Goal: Task Accomplishment & Management: Use online tool/utility

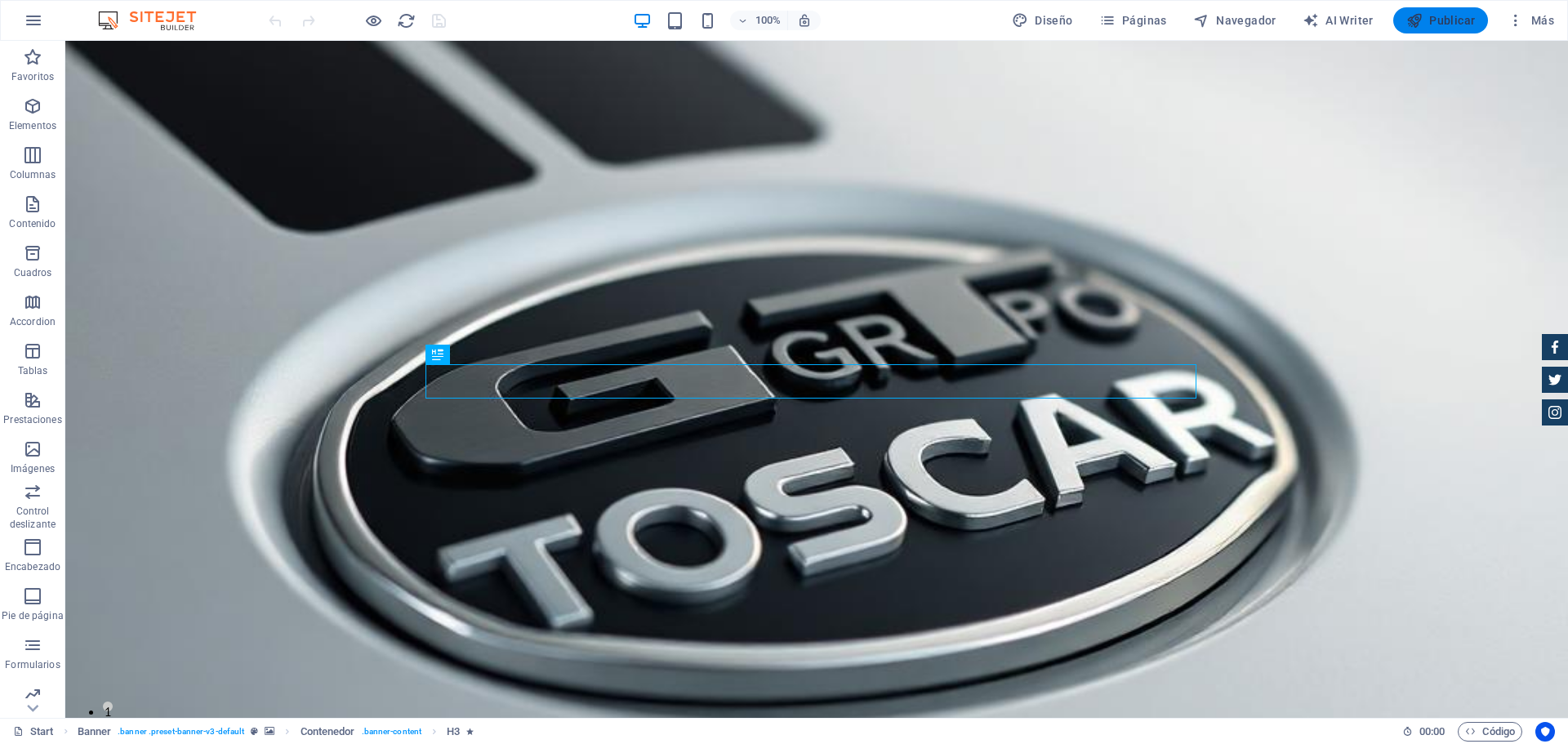
click at [1436, 28] on span "Publicar" at bounding box center [1440, 20] width 69 height 16
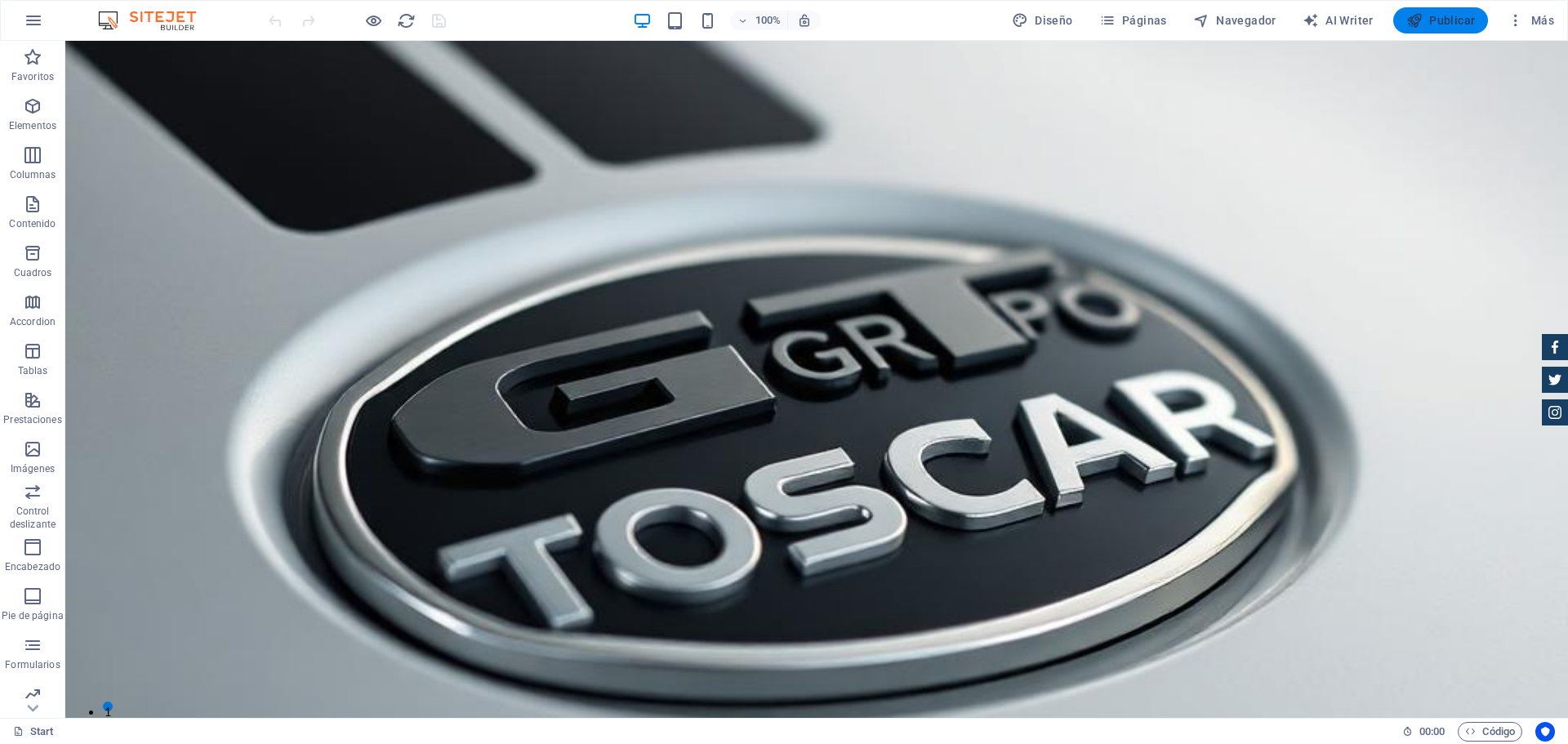
click at [1417, 13] on icon "button" at bounding box center [1414, 20] width 16 height 16
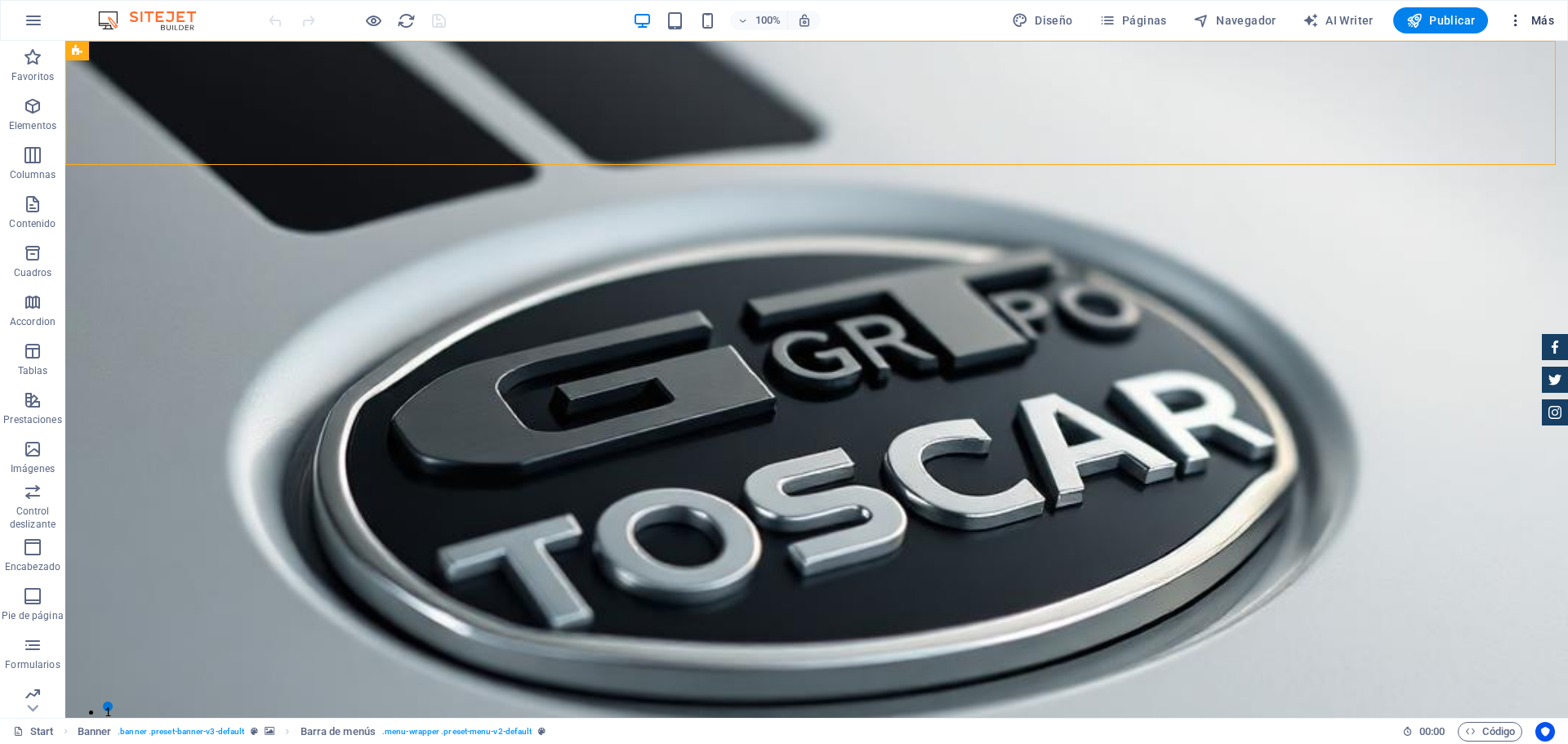
click at [1513, 20] on icon "button" at bounding box center [1516, 20] width 16 height 16
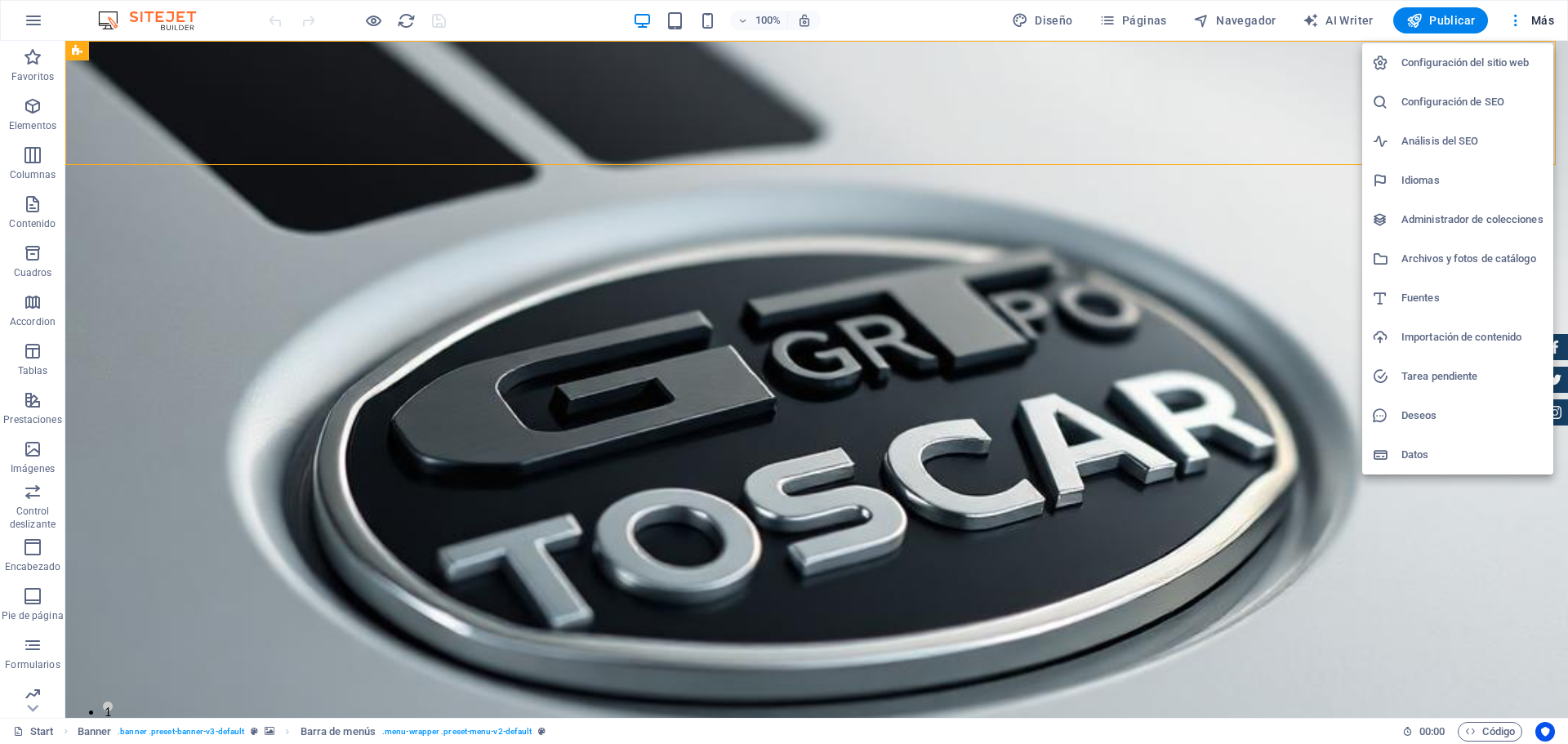
click at [1224, 87] on div at bounding box center [784, 372] width 1568 height 744
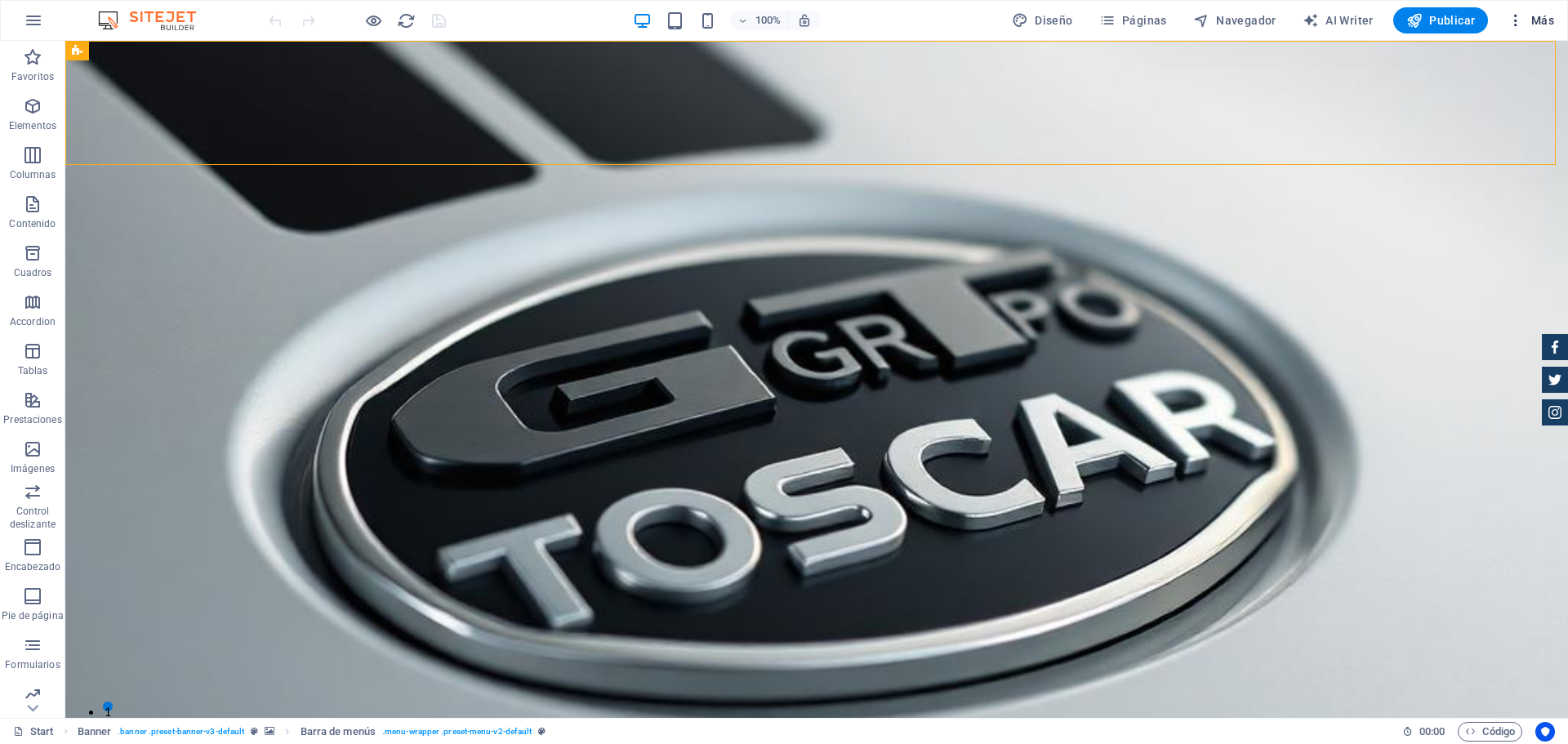
click at [1530, 14] on span "Más" at bounding box center [1531, 20] width 47 height 16
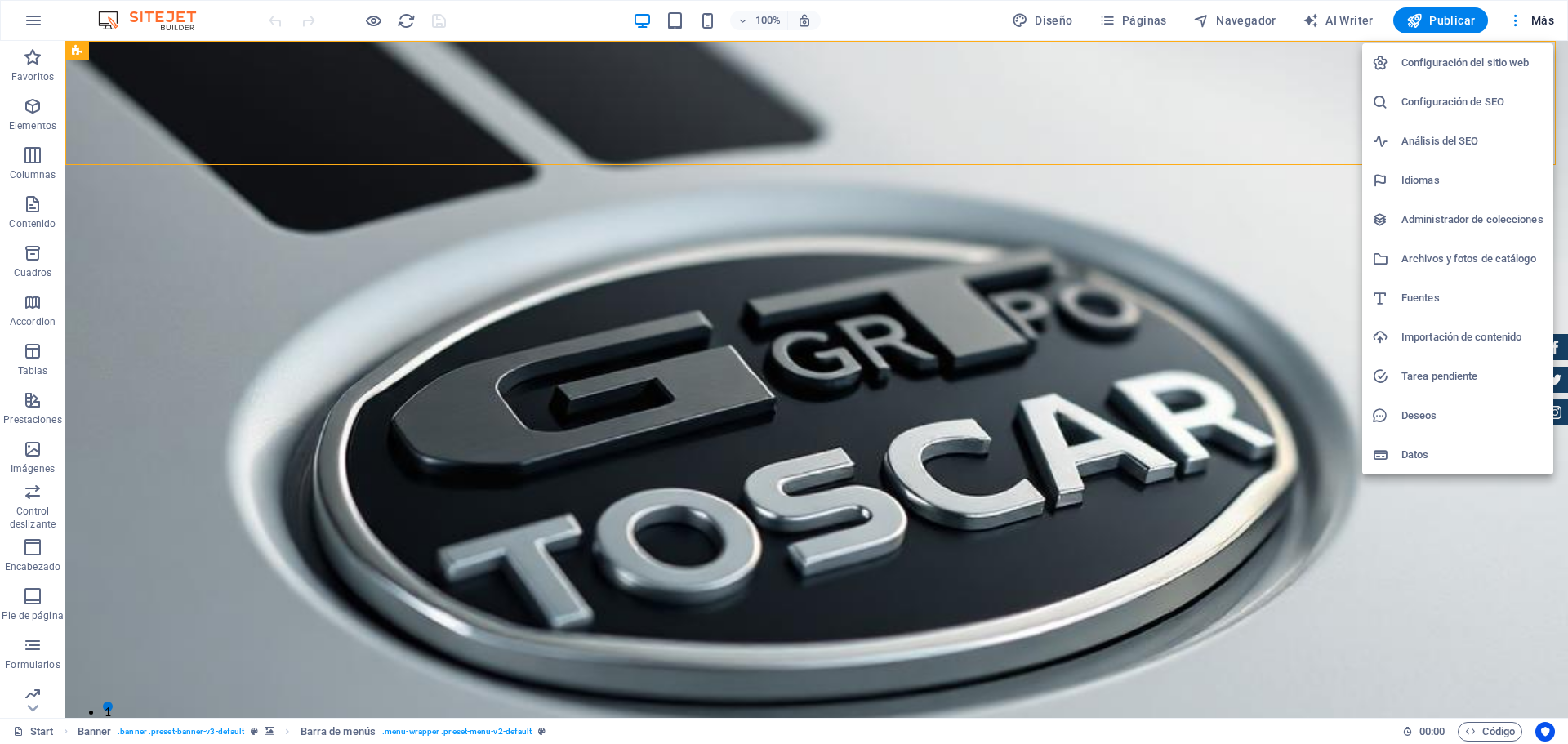
click at [1423, 332] on h6 "Importación de contenido" at bounding box center [1472, 337] width 142 height 20
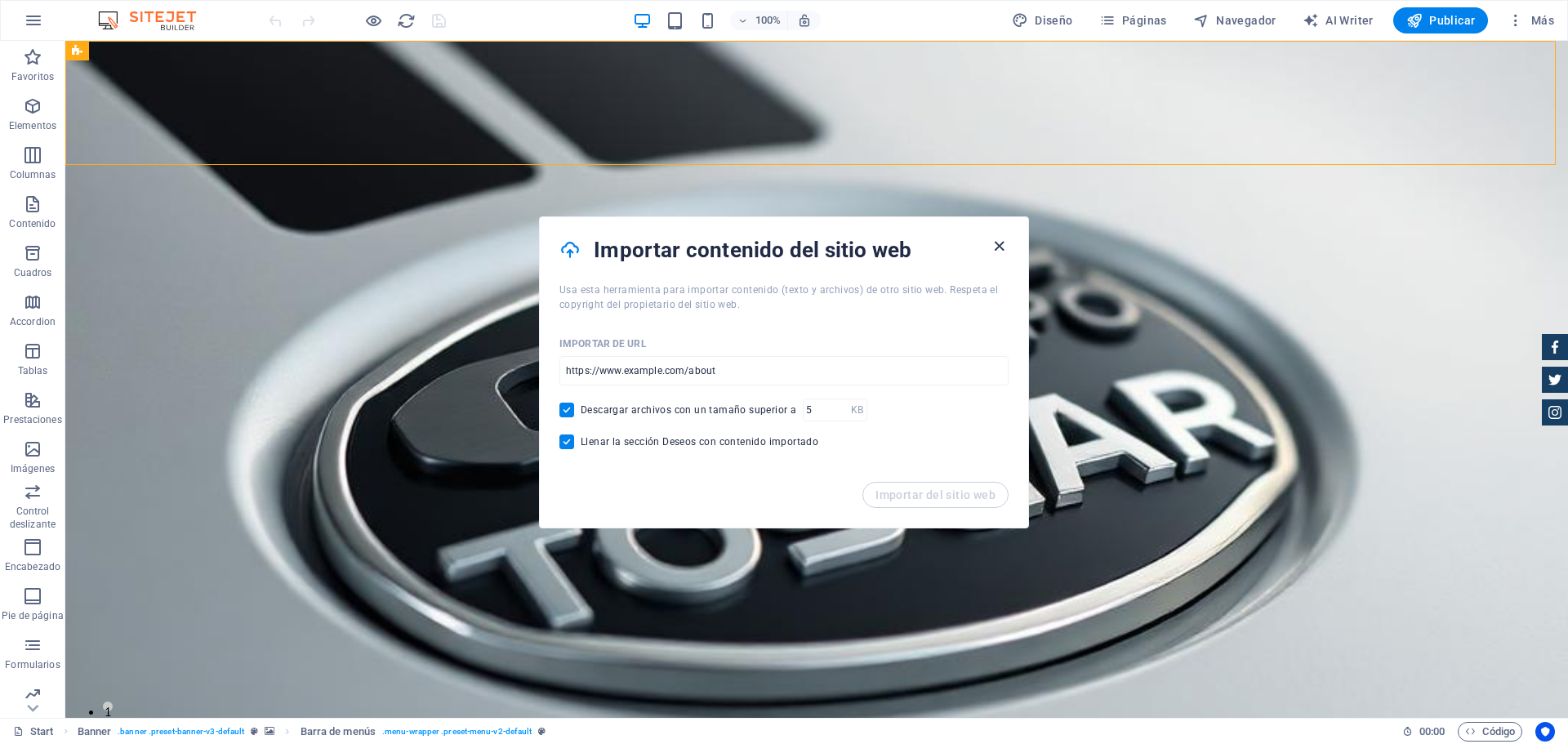
click at [991, 248] on icon "button" at bounding box center [999, 246] width 19 height 19
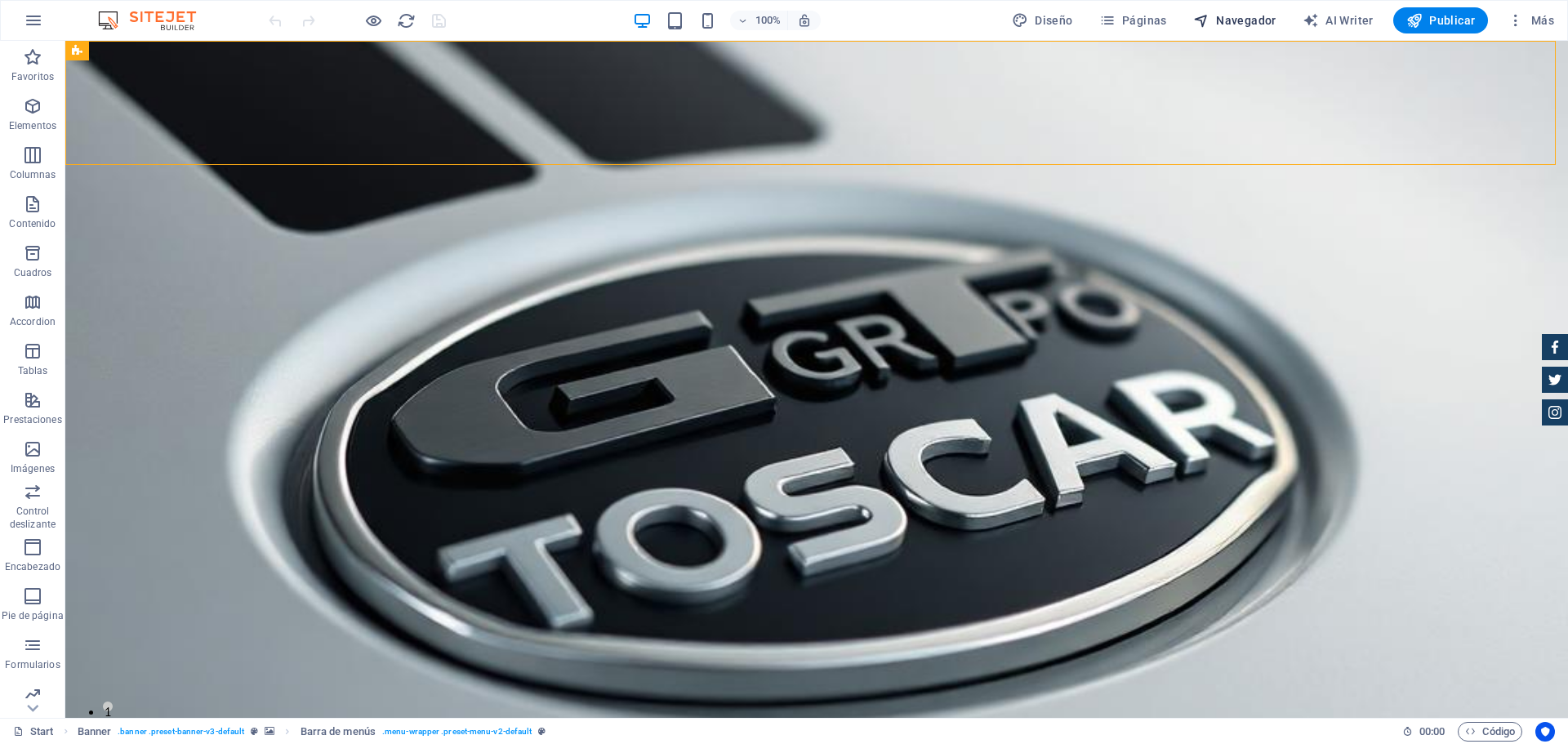
click at [1233, 23] on span "Navegador" at bounding box center [1234, 20] width 83 height 16
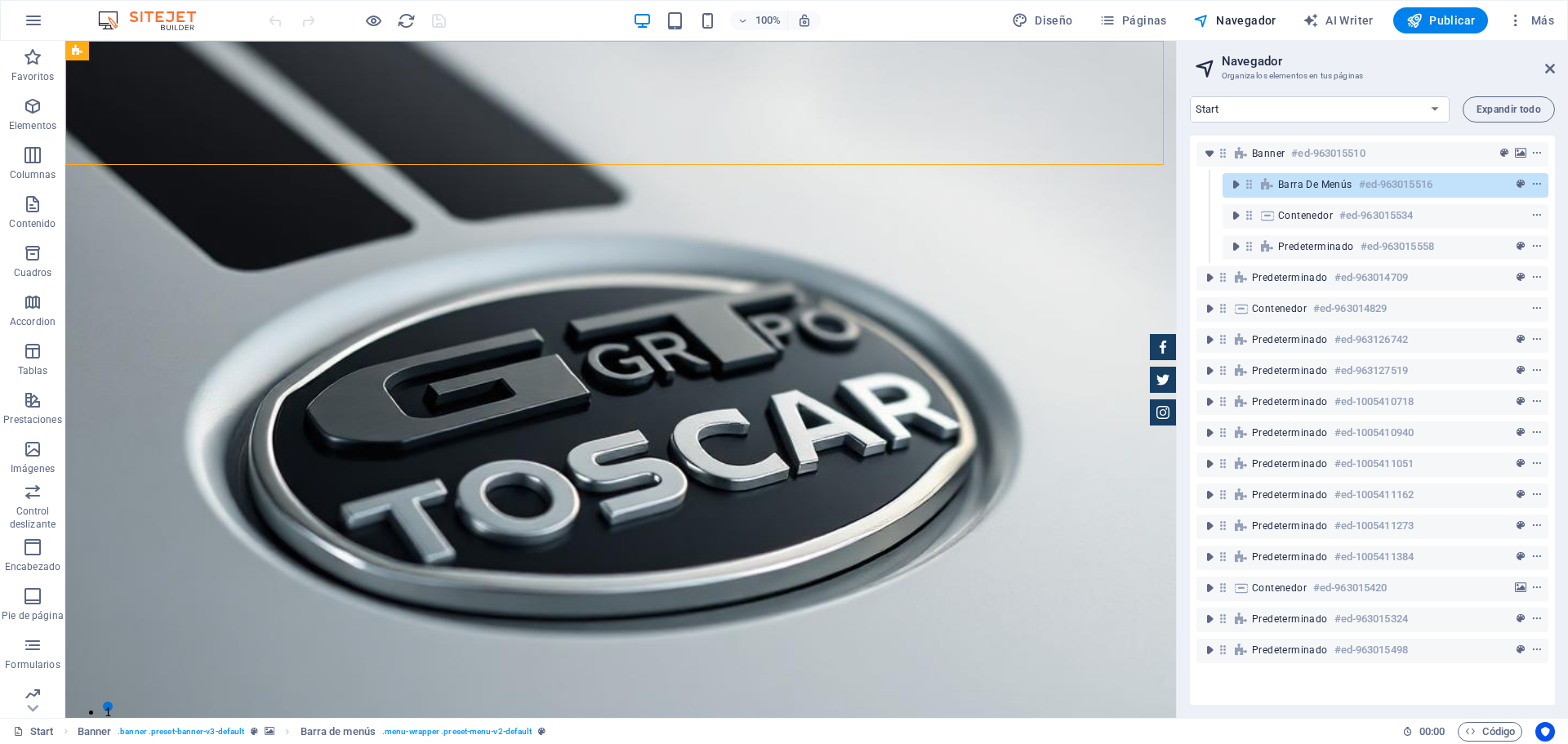
click at [1555, 64] on aside "Navegador Organiza los elementos en tus páginas Start Subpage Legal Notice Priv…" at bounding box center [1372, 379] width 392 height 677
drag, startPoint x: 1549, startPoint y: 72, endPoint x: 1381, endPoint y: 9, distance: 179.6
click at [1549, 72] on icon at bounding box center [1550, 68] width 10 height 13
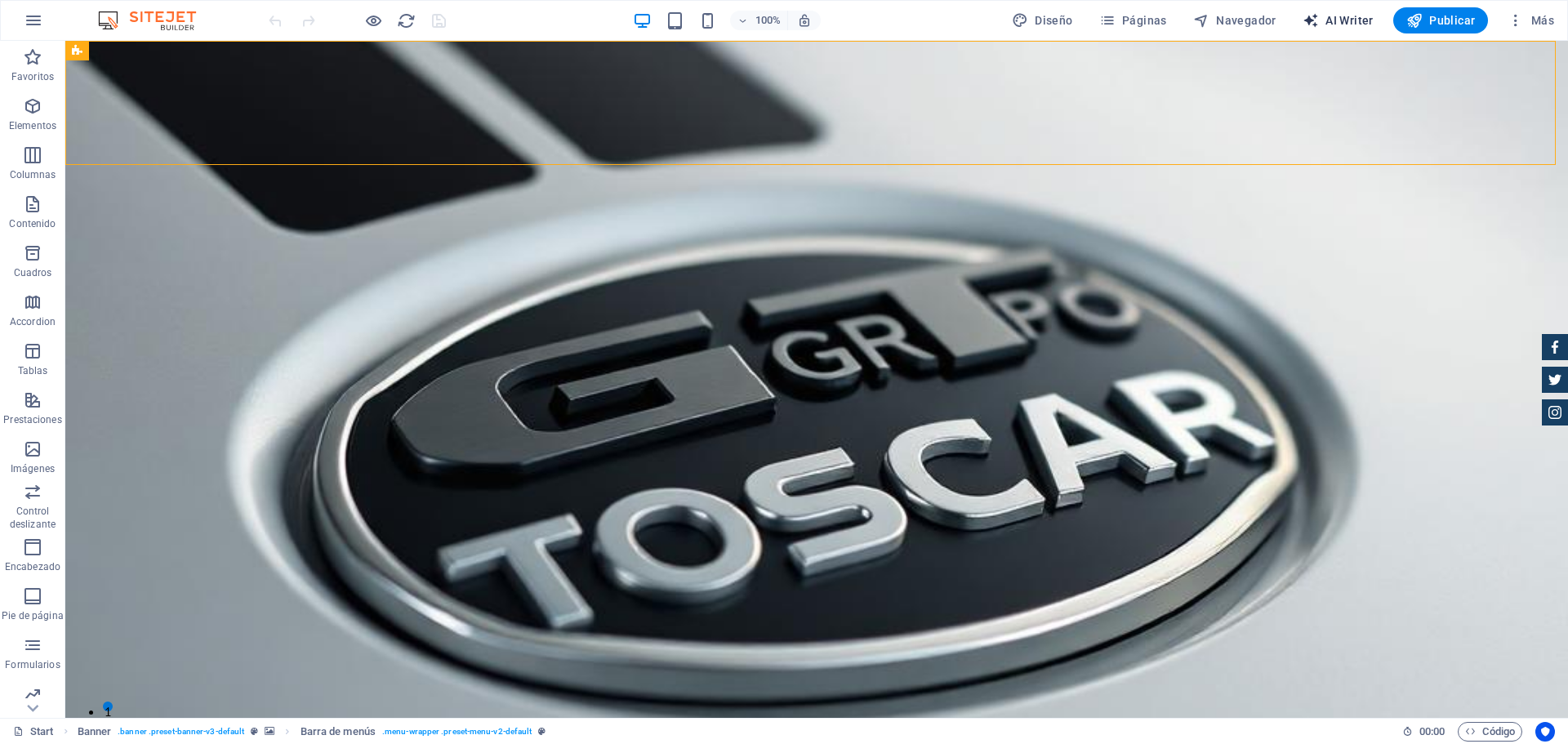
click at [1350, 21] on span "AI Writer" at bounding box center [1338, 20] width 71 height 16
select select "English"
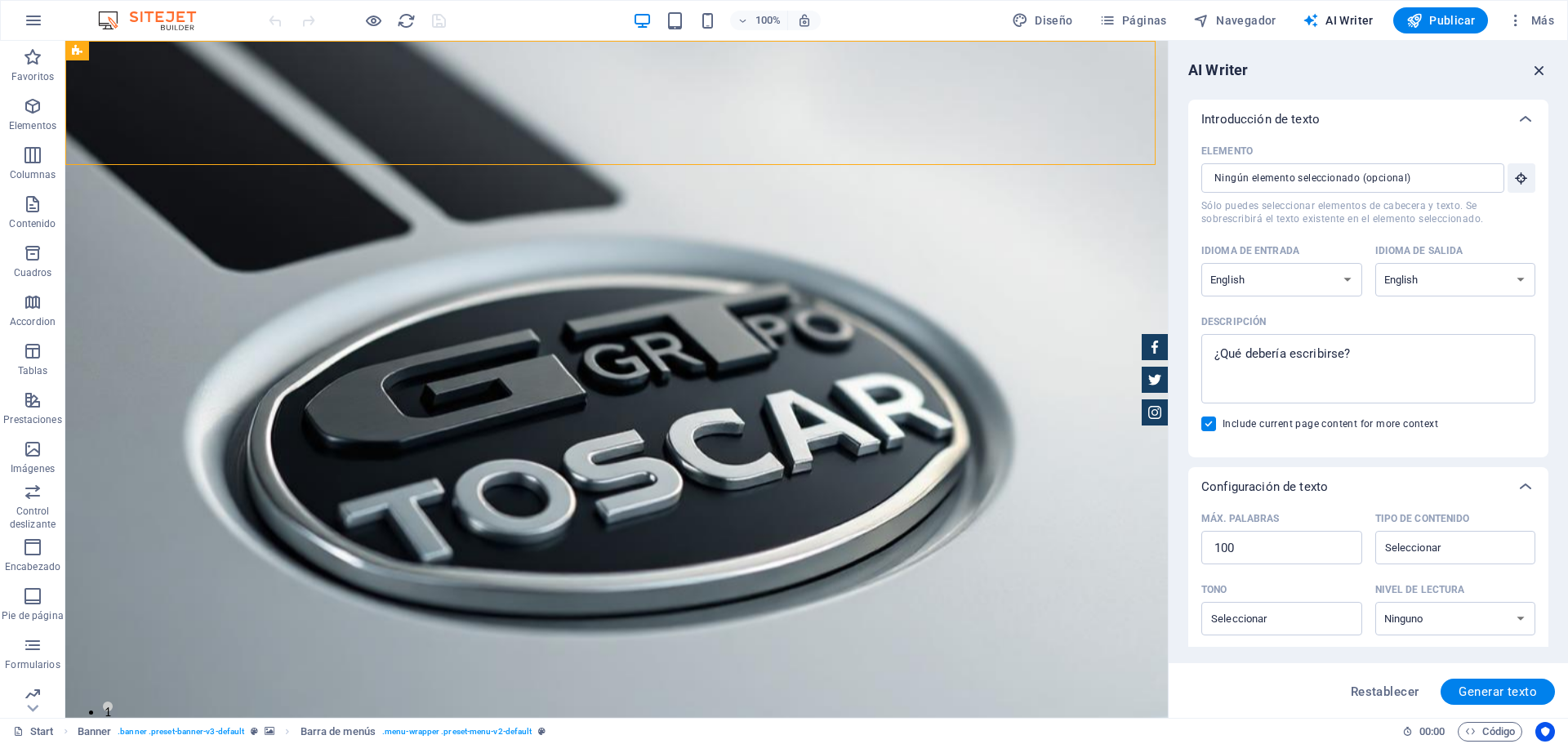
click at [1548, 70] on icon "button" at bounding box center [1539, 70] width 18 height 18
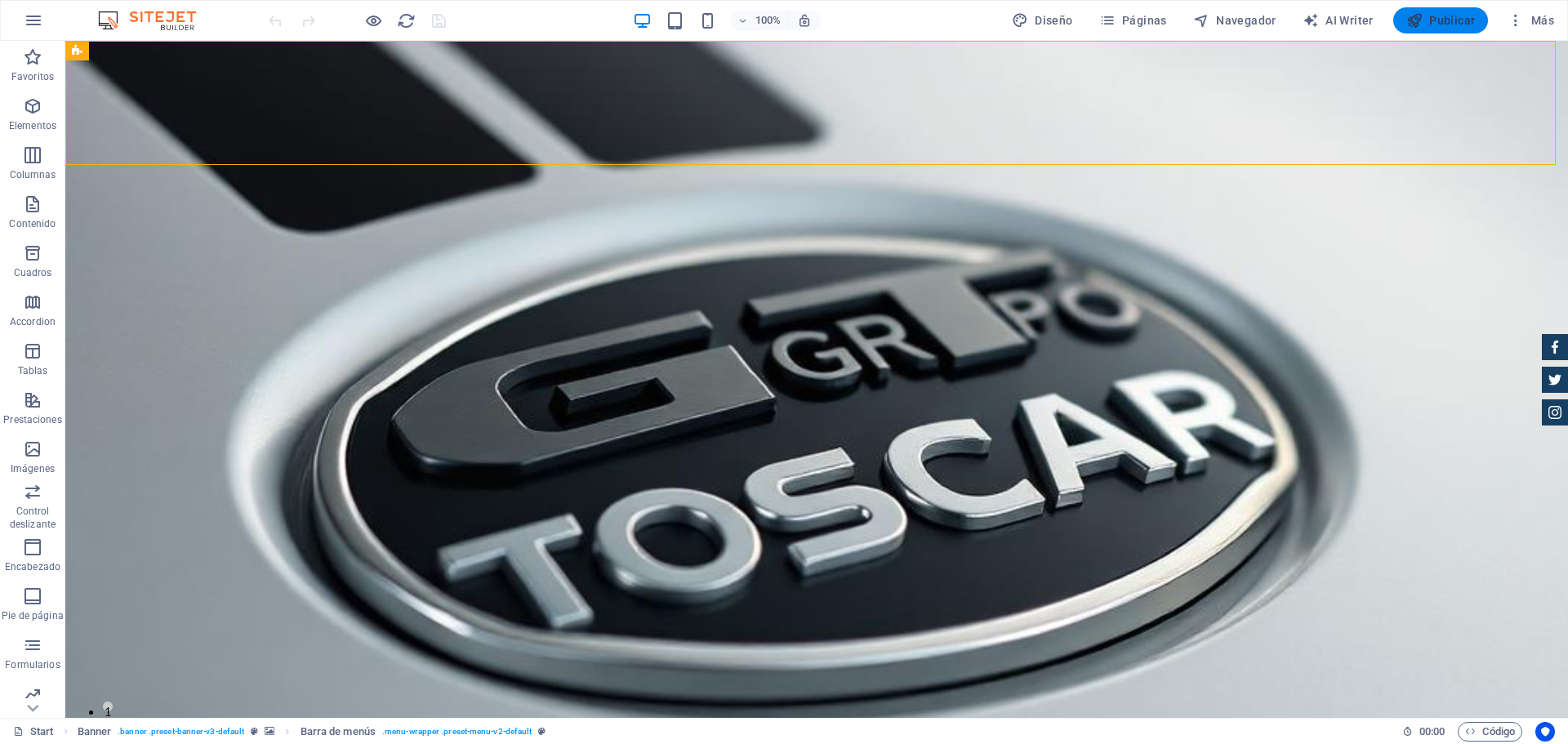
click at [1425, 28] on span "Publicar" at bounding box center [1440, 20] width 69 height 16
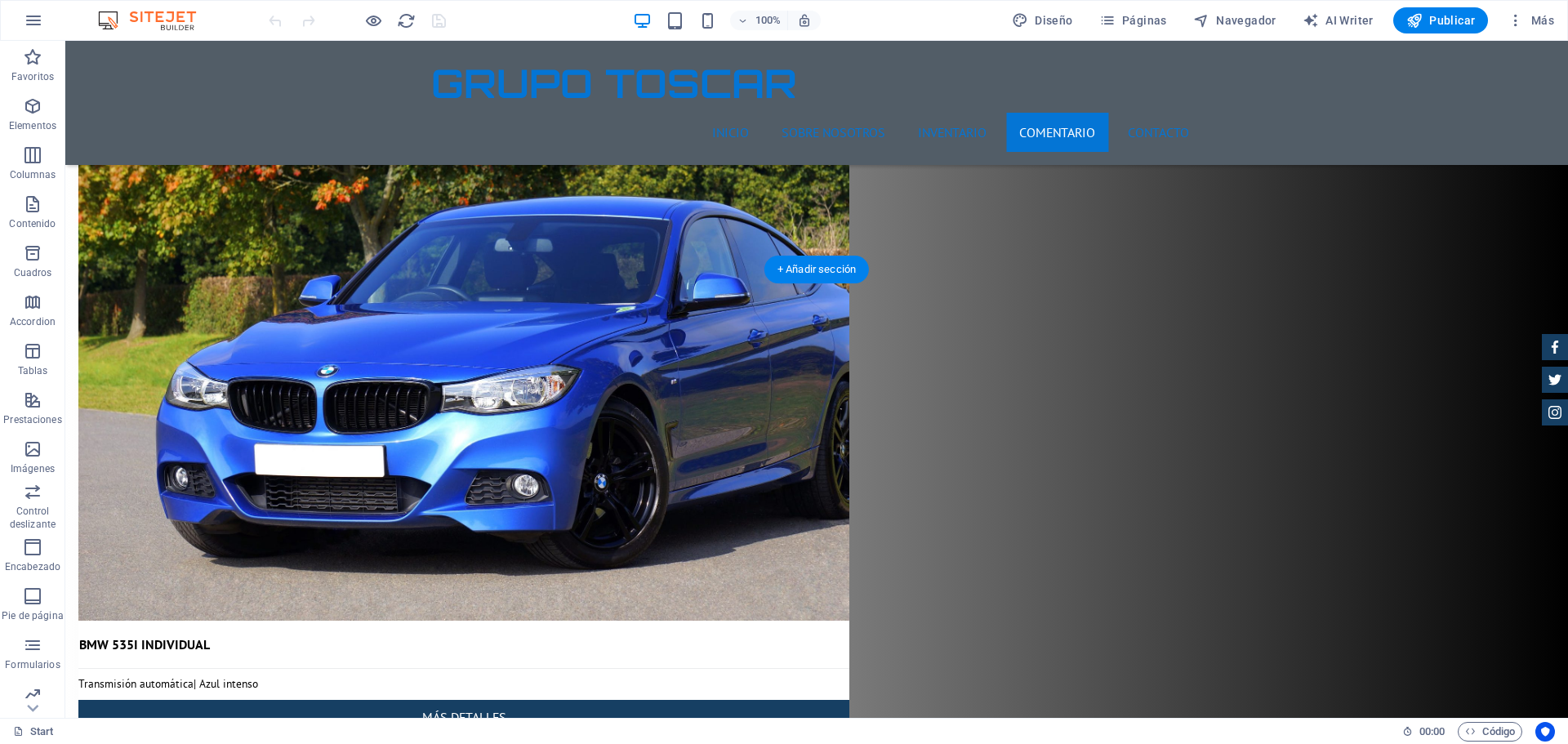
scroll to position [9464, 0]
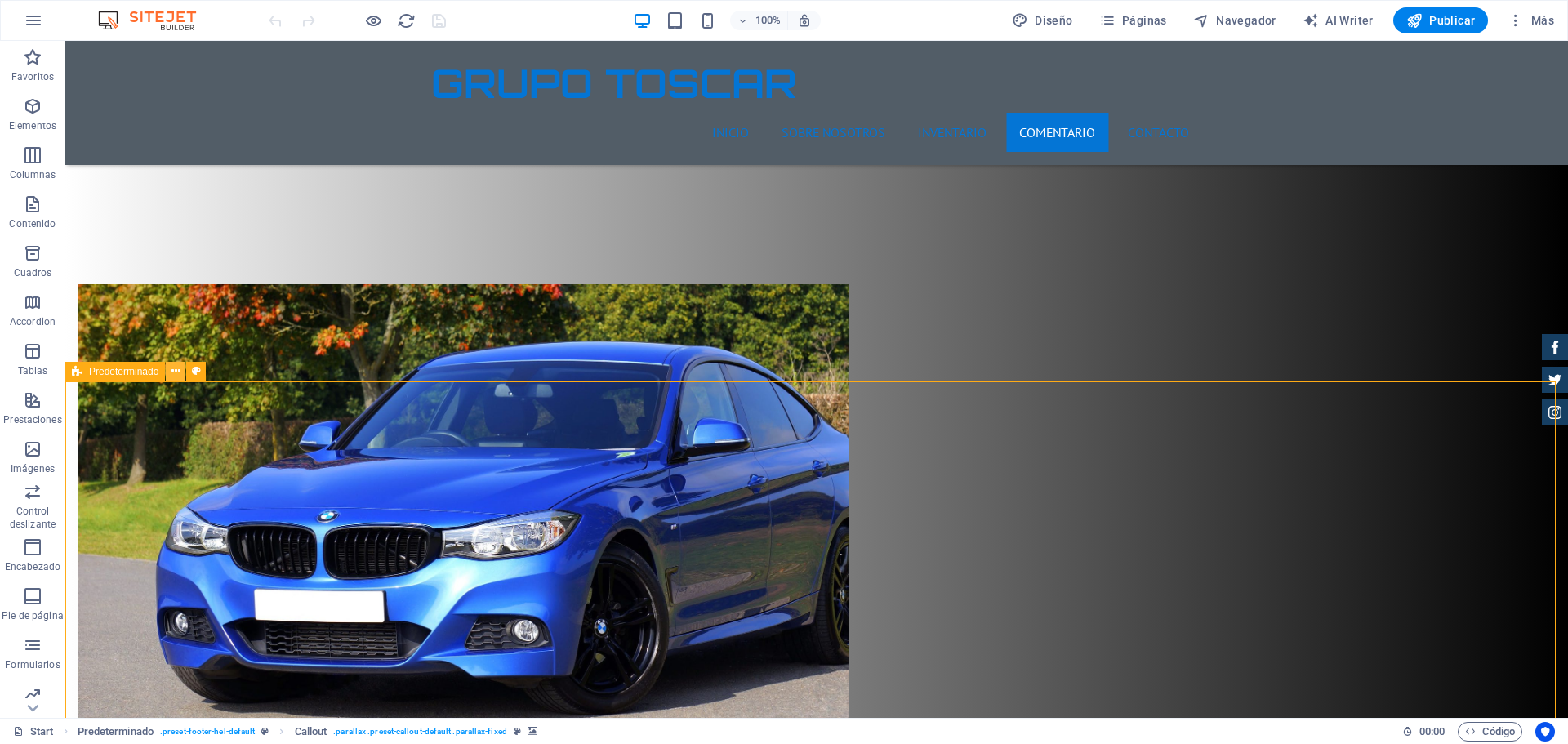
click at [178, 372] on icon at bounding box center [175, 371] width 9 height 17
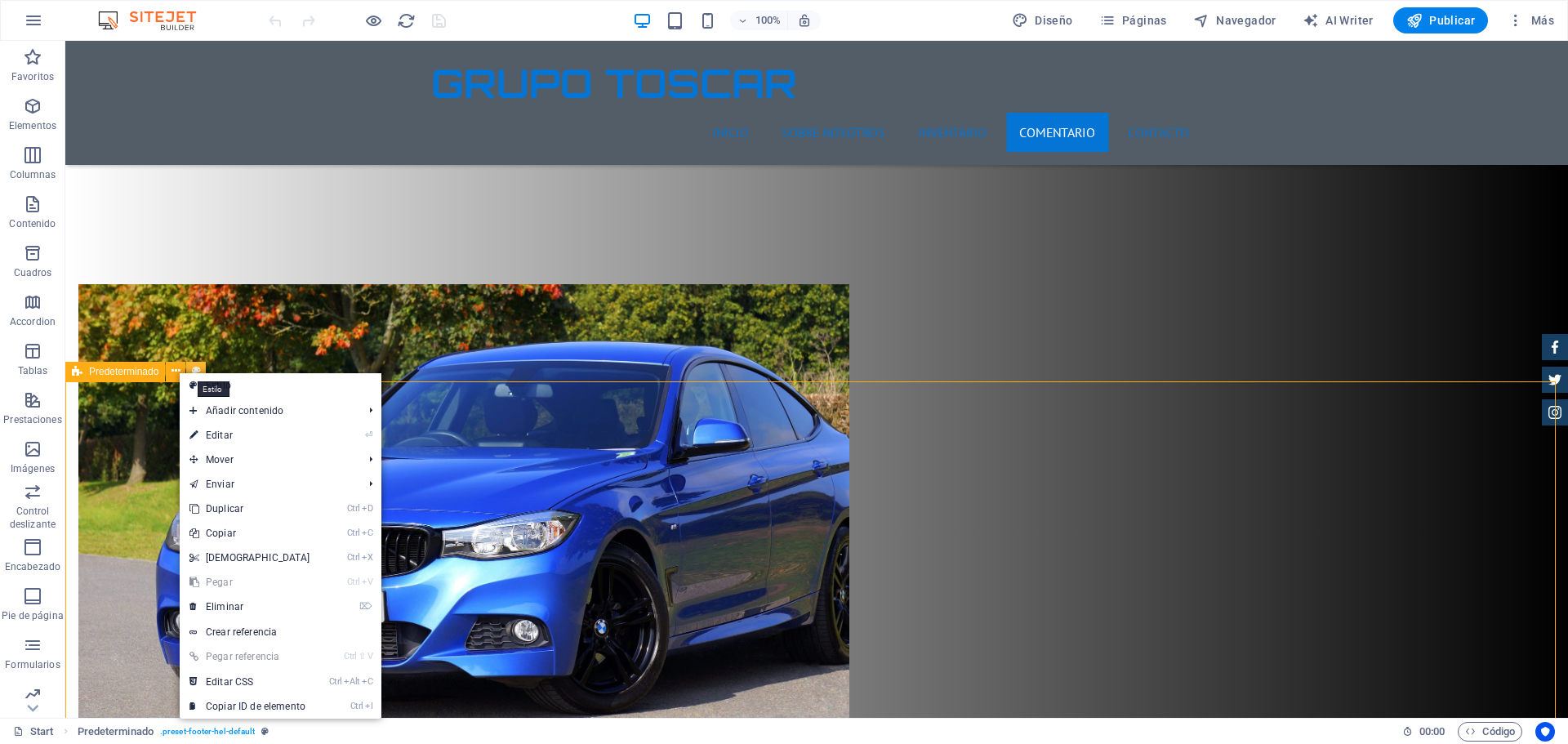
click at [203, 367] on button at bounding box center [196, 372] width 20 height 20
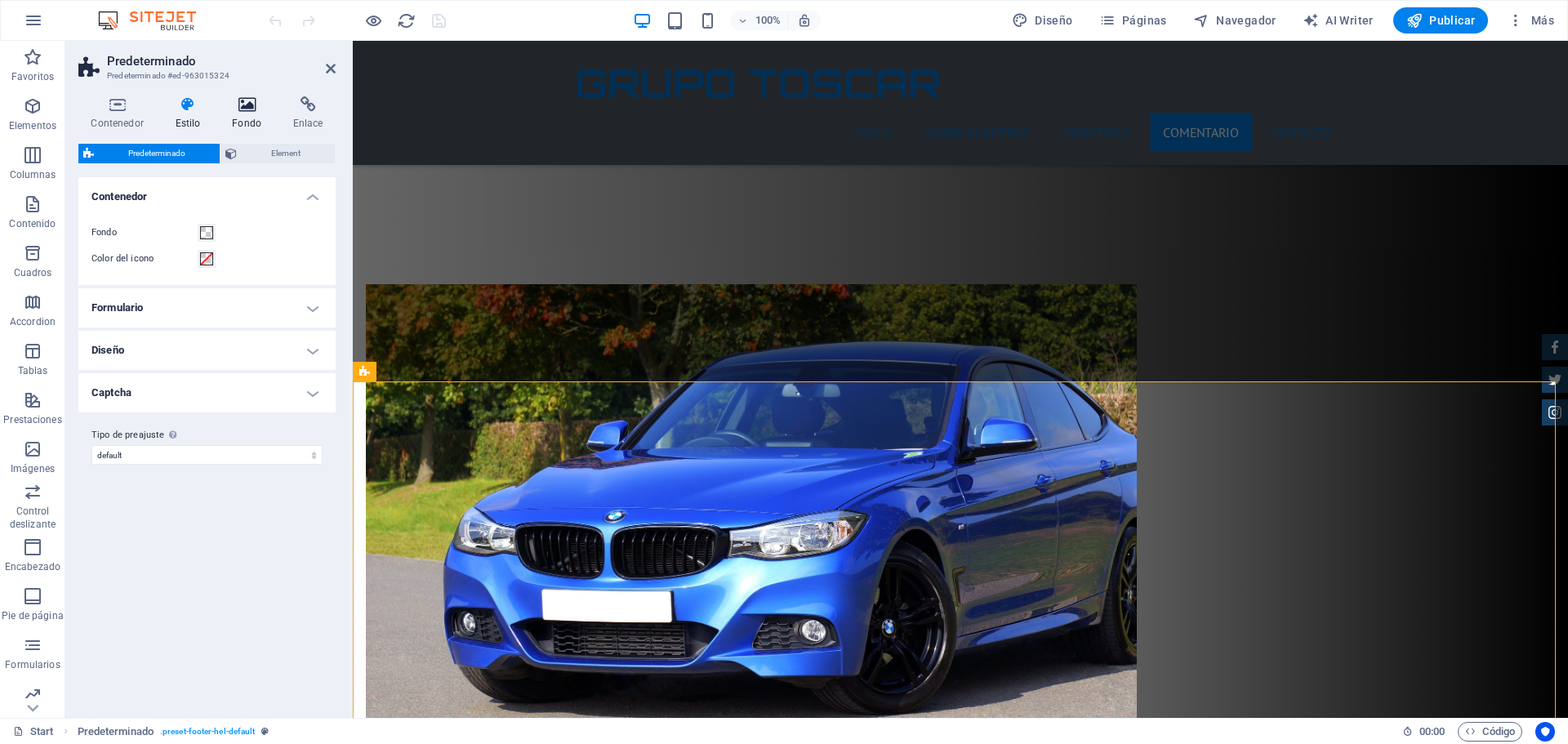
click at [253, 103] on icon at bounding box center [247, 104] width 55 height 16
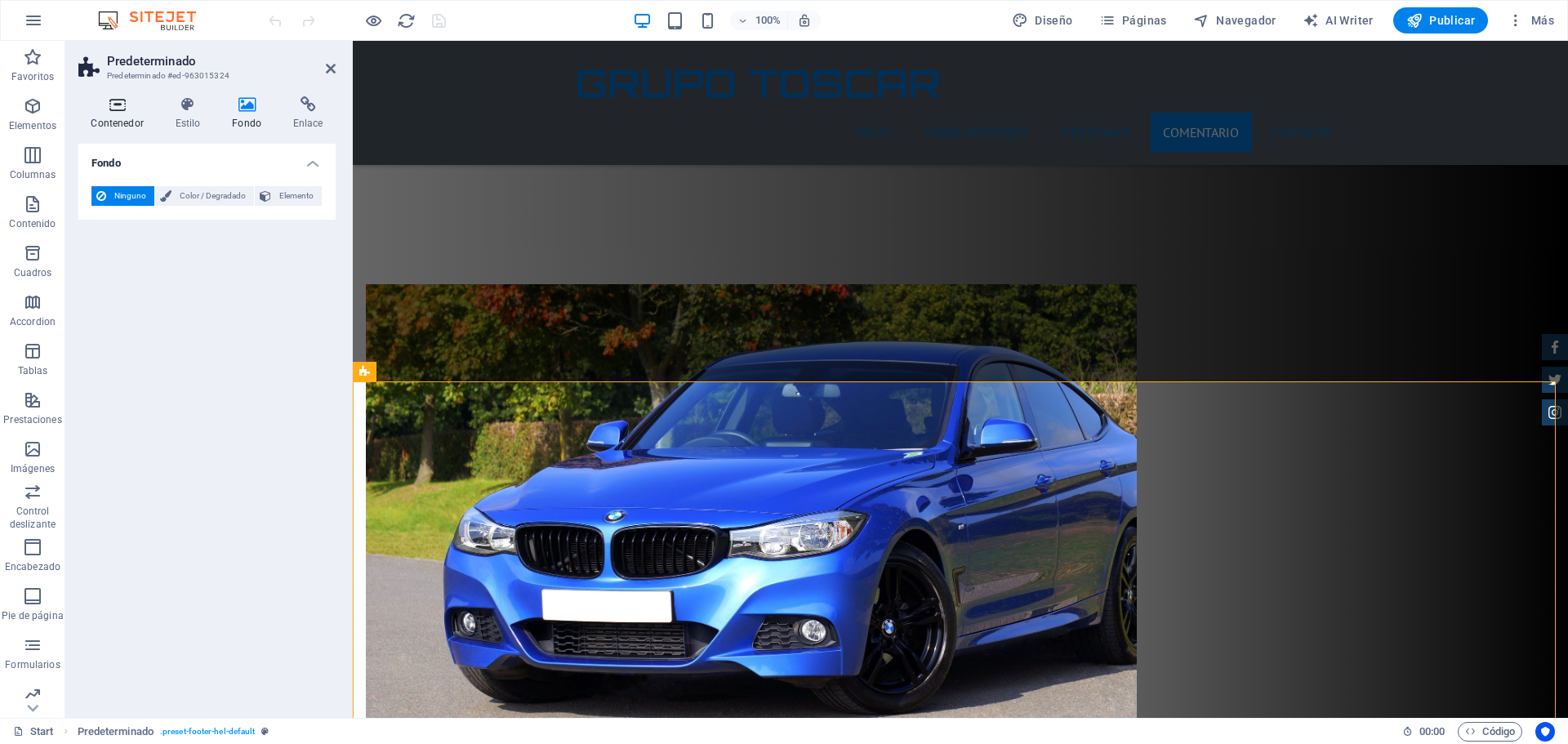
click at [129, 123] on h4 "Contenedor" at bounding box center [120, 113] width 84 height 34
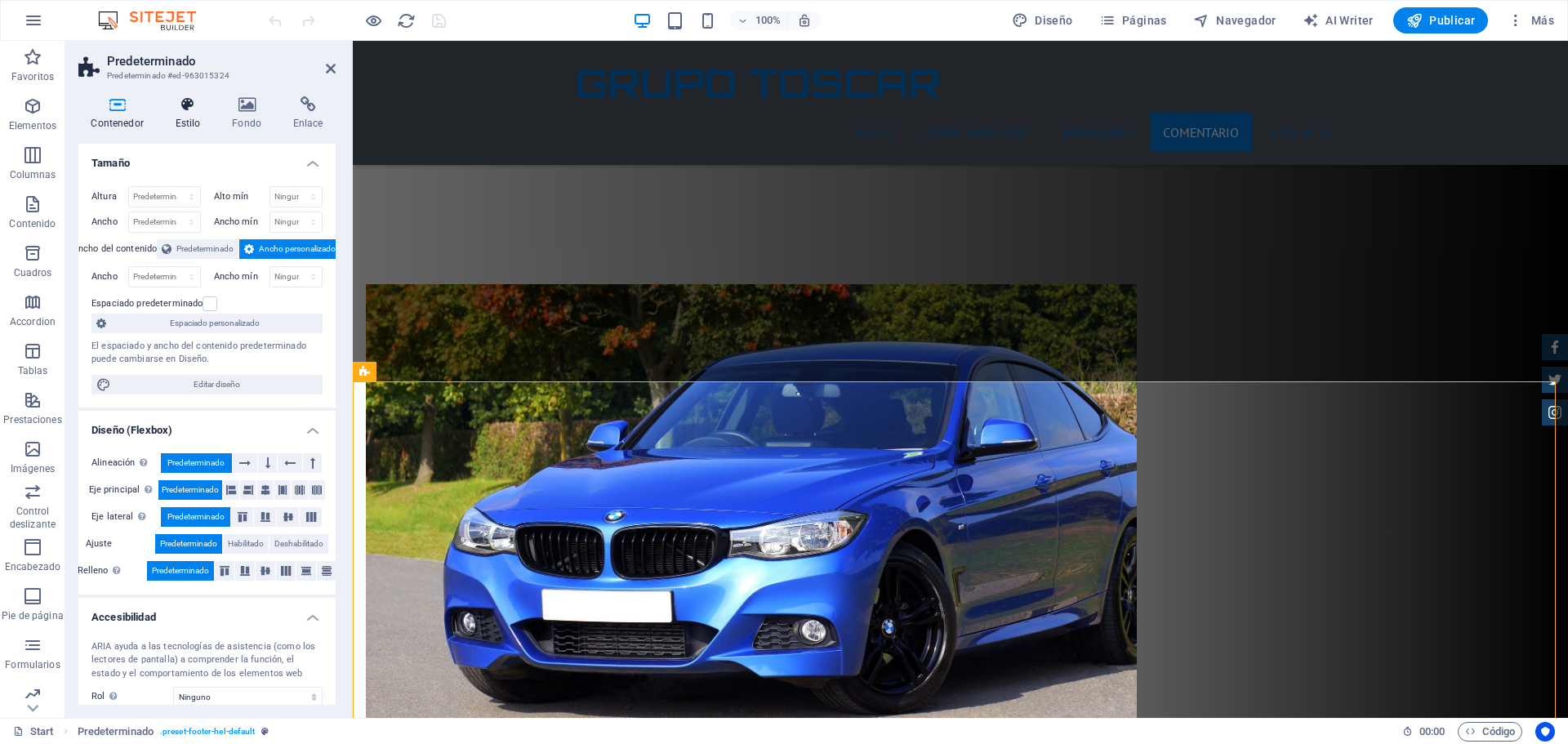
click at [196, 108] on icon at bounding box center [188, 104] width 51 height 16
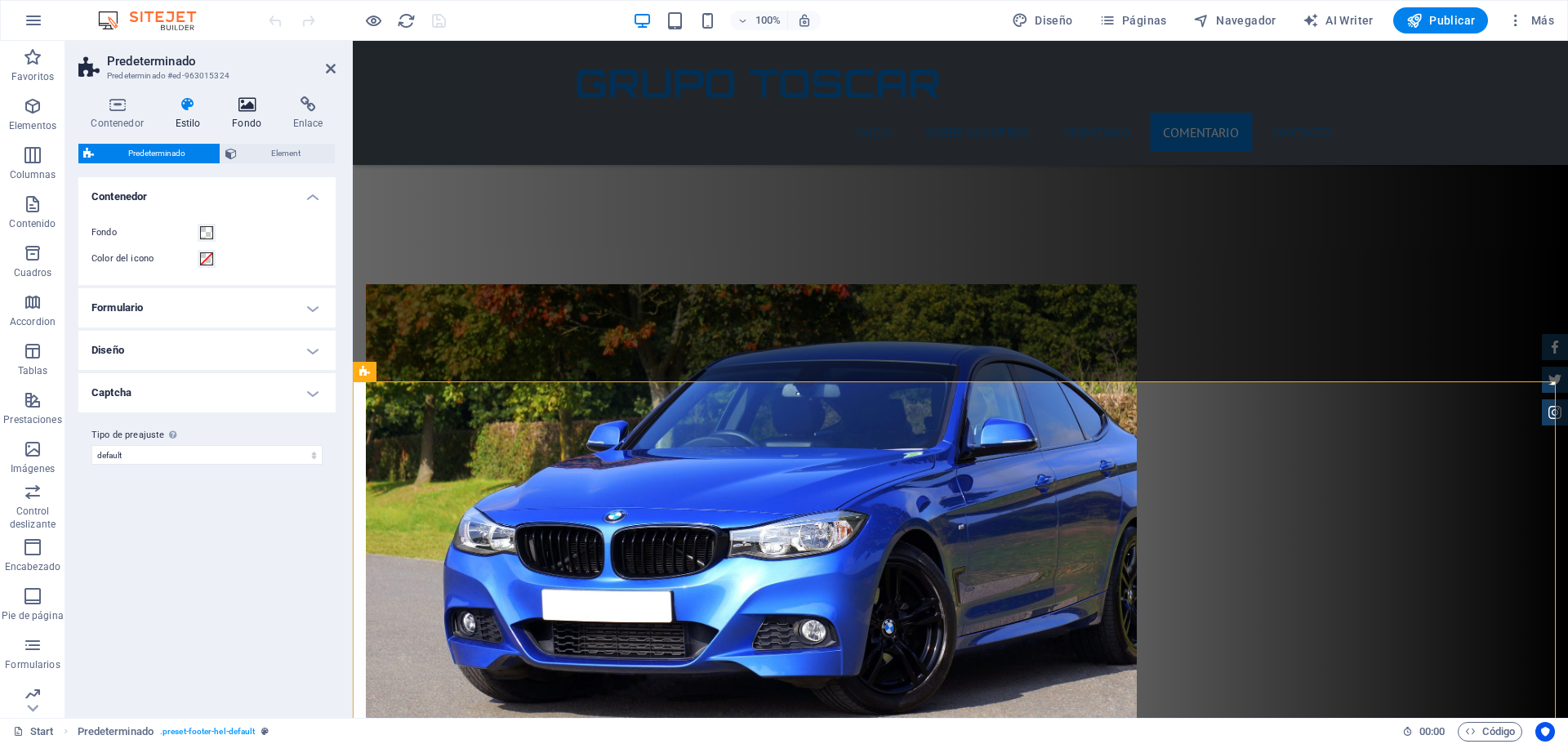
click at [243, 106] on icon at bounding box center [247, 104] width 55 height 16
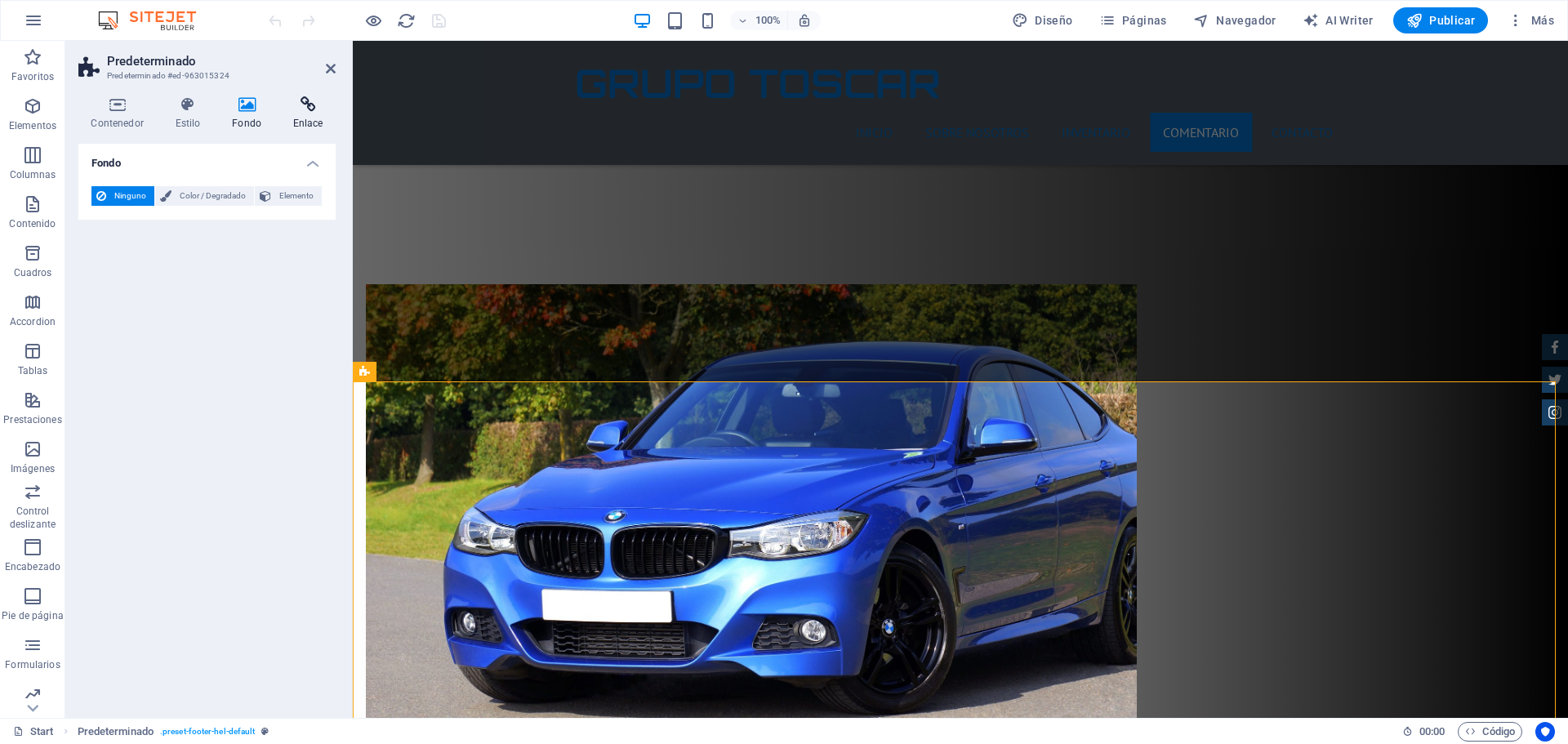
click at [314, 104] on icon at bounding box center [308, 104] width 56 height 16
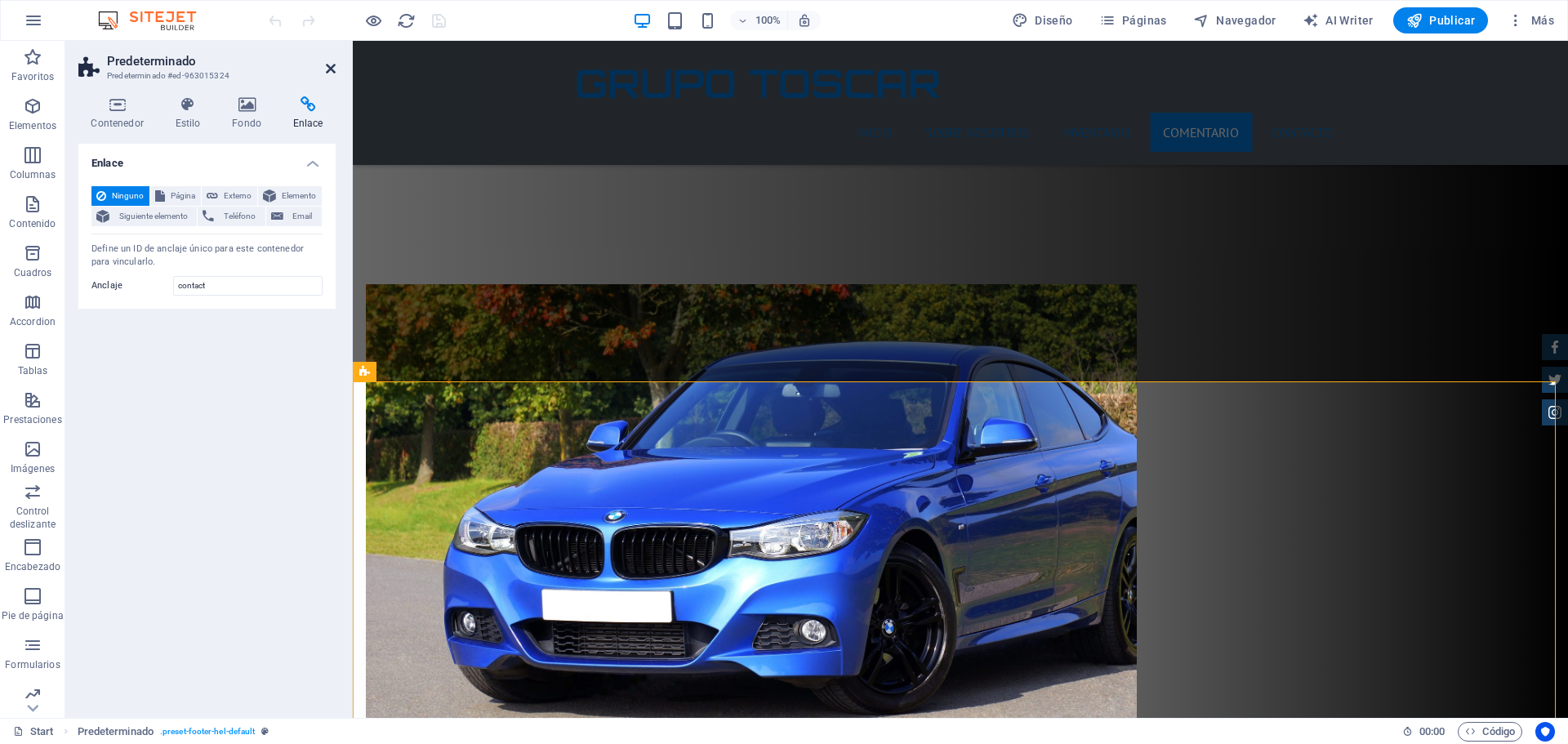
click at [330, 75] on link at bounding box center [331, 69] width 10 height 14
